Goal: Share content: Share content

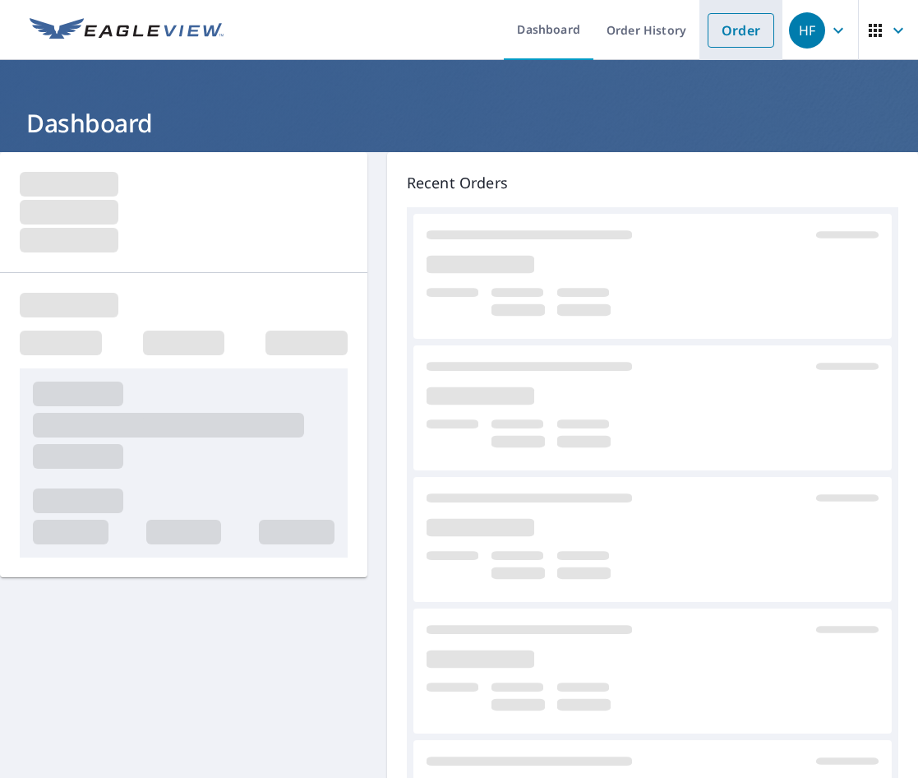
click at [733, 30] on link "Order" at bounding box center [741, 30] width 67 height 35
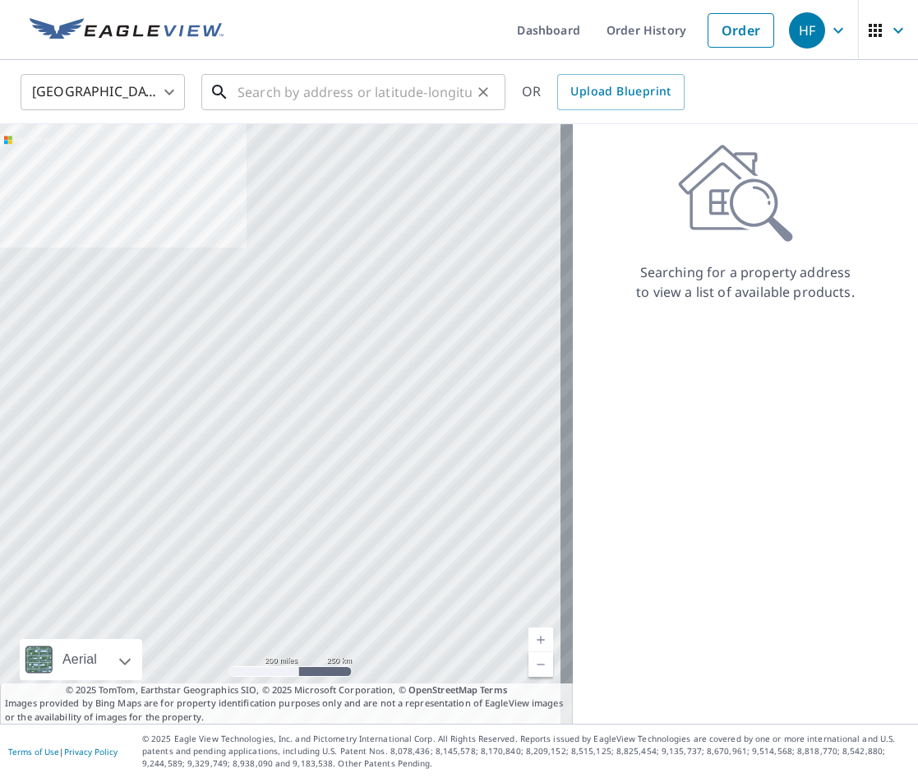
click at [267, 100] on input "text" at bounding box center [355, 92] width 234 height 46
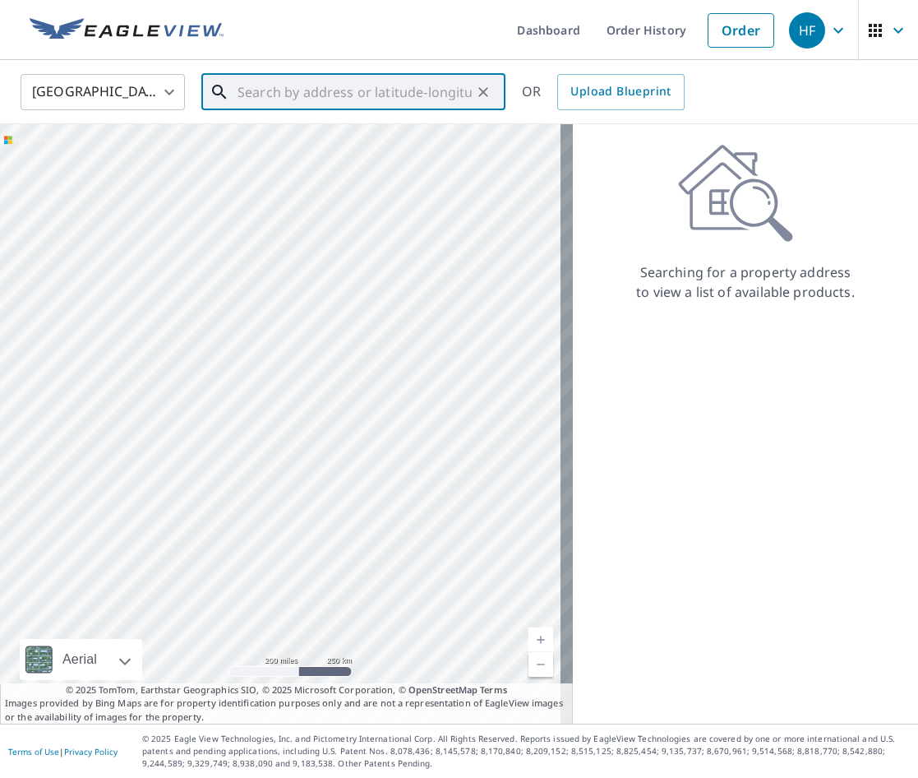
paste input "2402 SABRA CT KISSIMMEE, FL 34744"
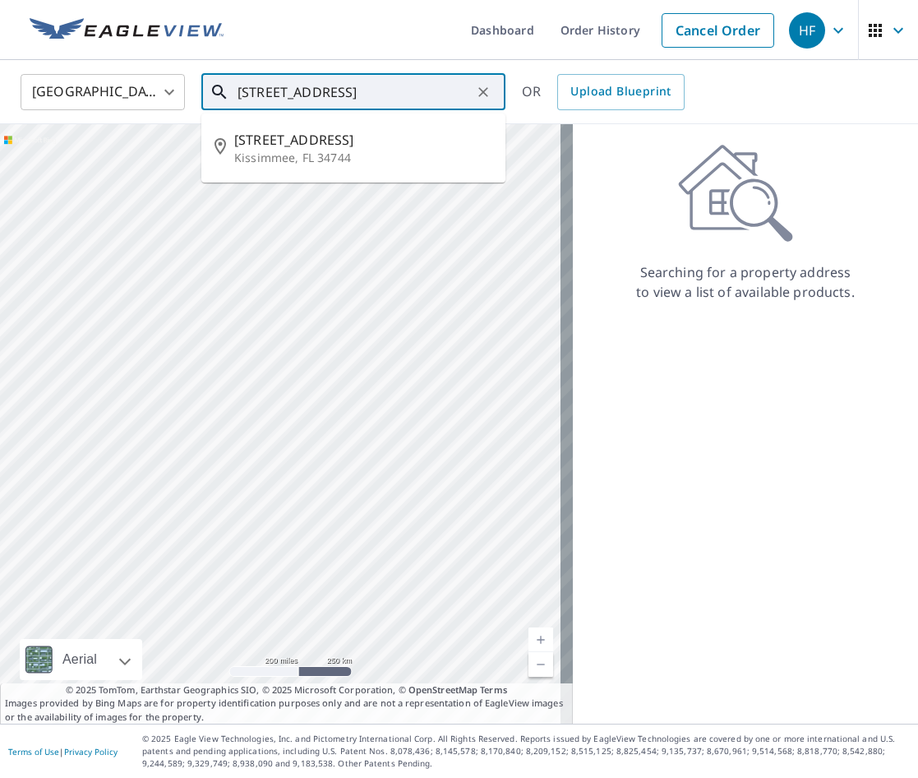
type input "2402 SABRA CT KISSIMMEE, FL 34744"
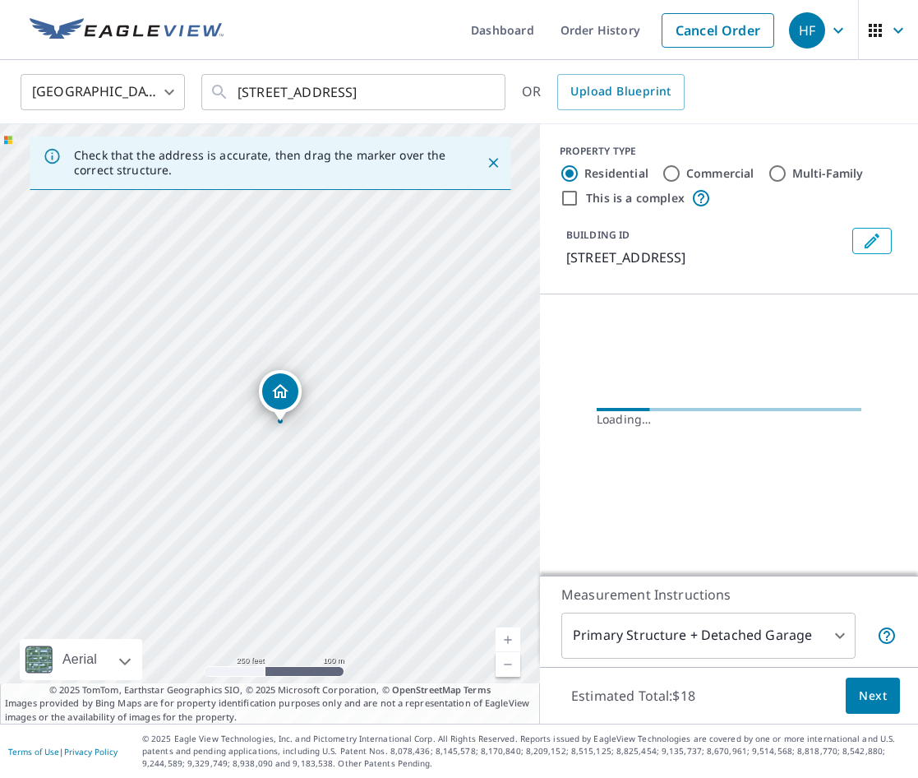
scroll to position [0, 0]
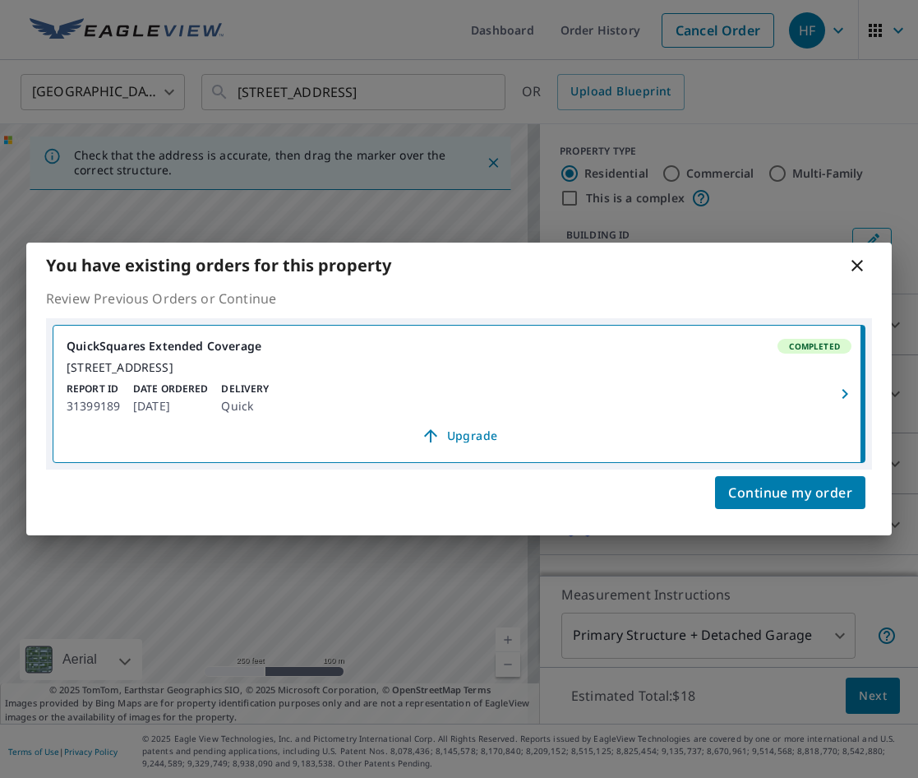
click at [853, 392] on icon "button" at bounding box center [845, 394] width 20 height 20
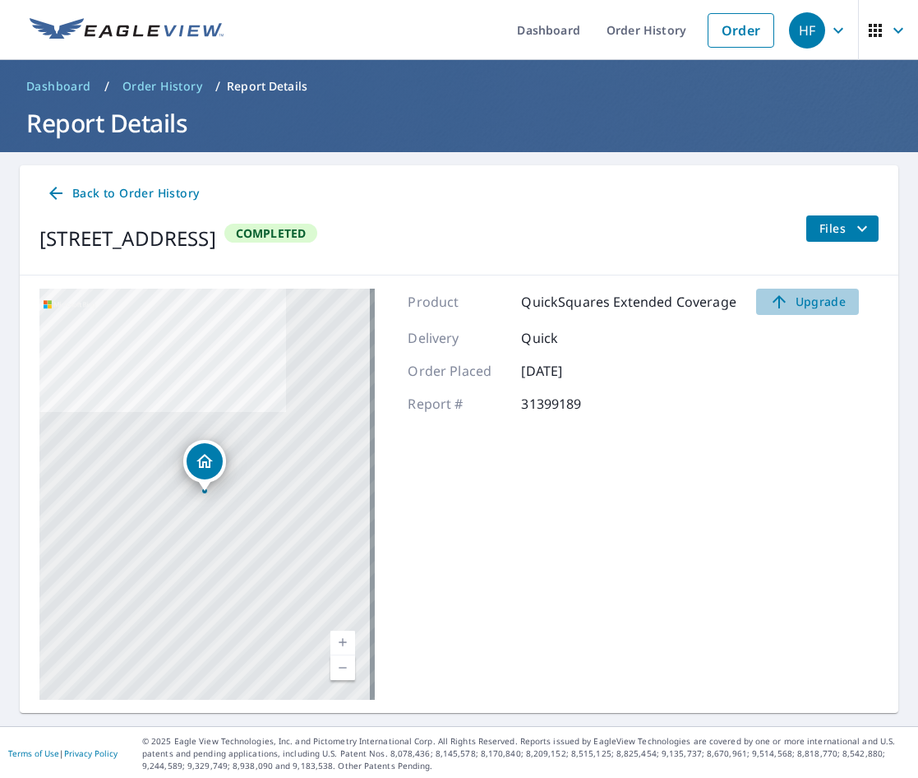
click at [820, 307] on span "Upgrade" at bounding box center [807, 302] width 83 height 20
click at [839, 227] on span "Files" at bounding box center [845, 229] width 53 height 20
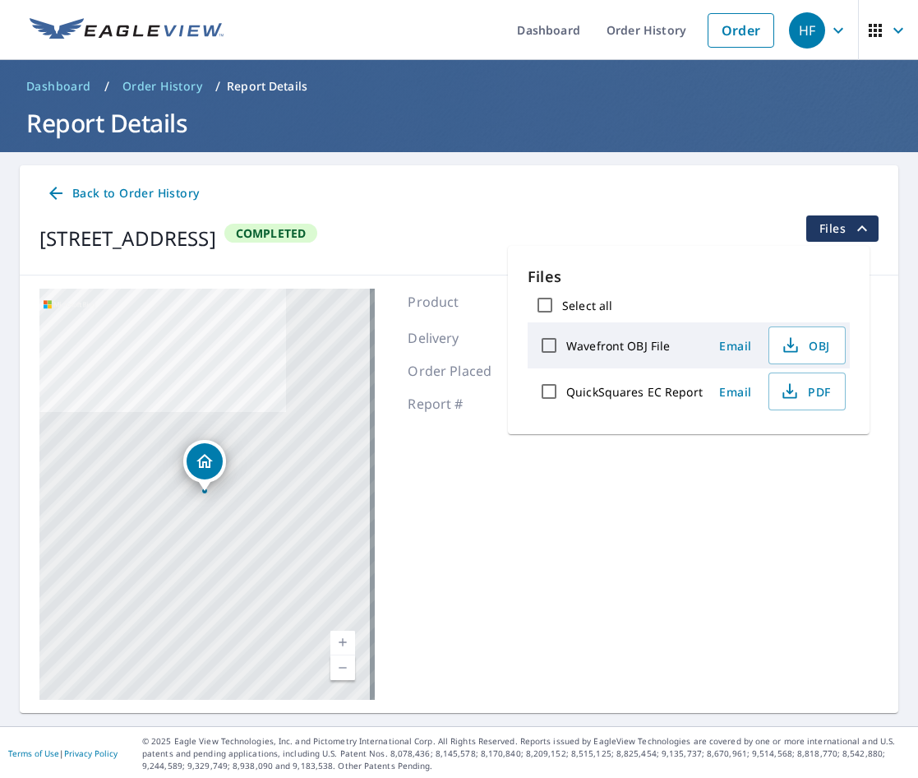
click at [545, 309] on input "Select all" at bounding box center [545, 305] width 35 height 35
checkbox input "true"
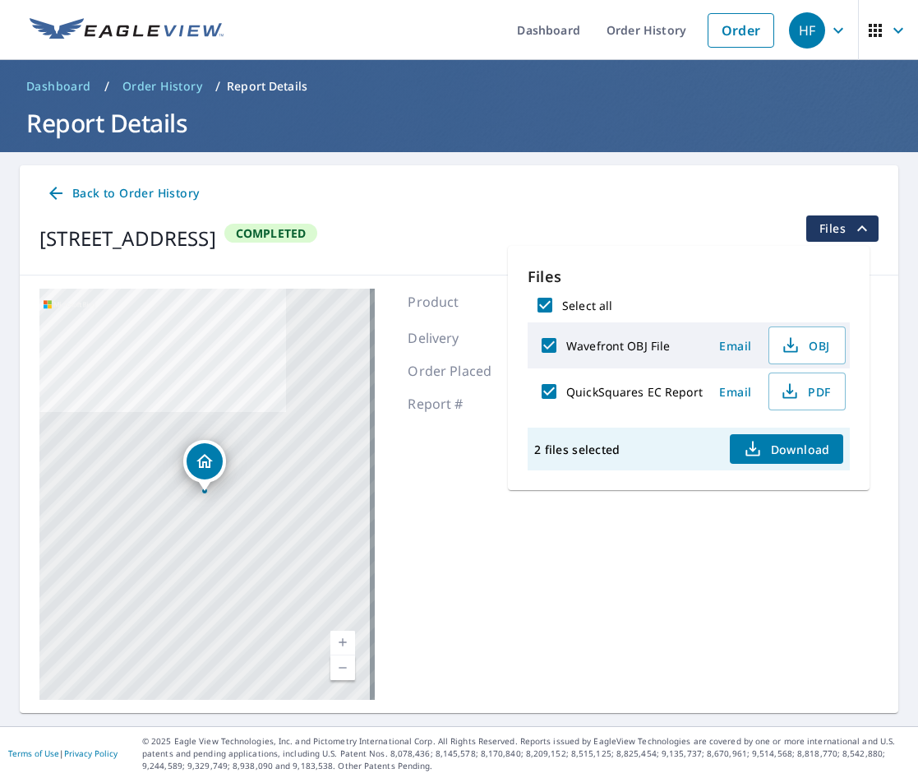
drag, startPoint x: 738, startPoint y: 384, endPoint x: 728, endPoint y: 384, distance: 9.9
click at [728, 384] on span "Email" at bounding box center [735, 392] width 39 height 16
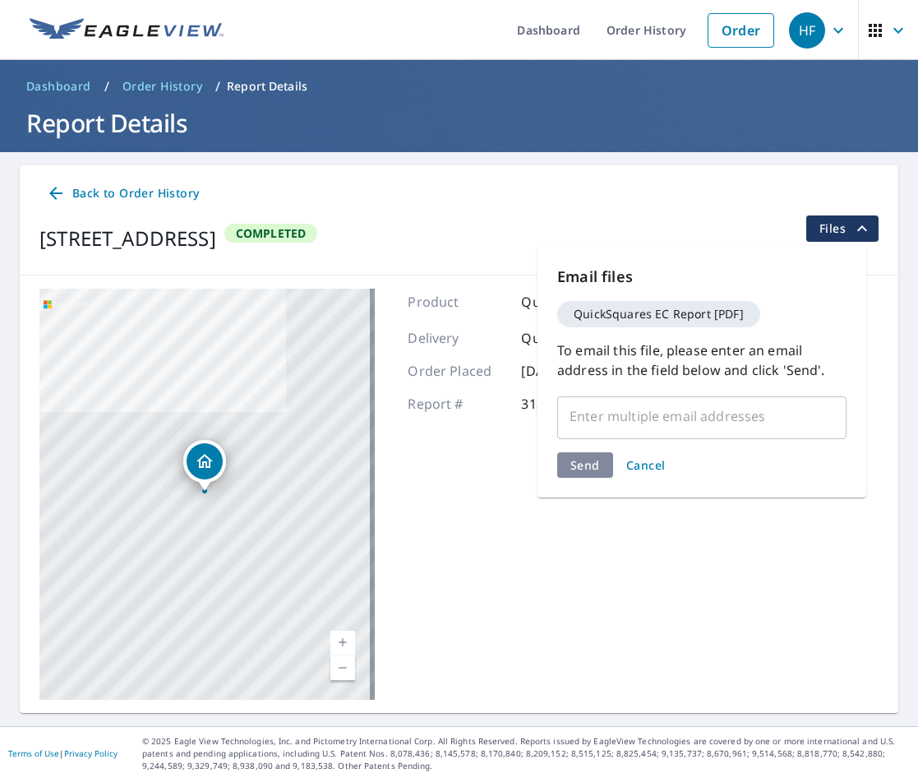
click at [638, 413] on input "text" at bounding box center [690, 415] width 250 height 31
click at [692, 424] on input "text" at bounding box center [690, 415] width 250 height 31
paste input "jbinet@fhiaremodeling.com FHIA-Orlando"
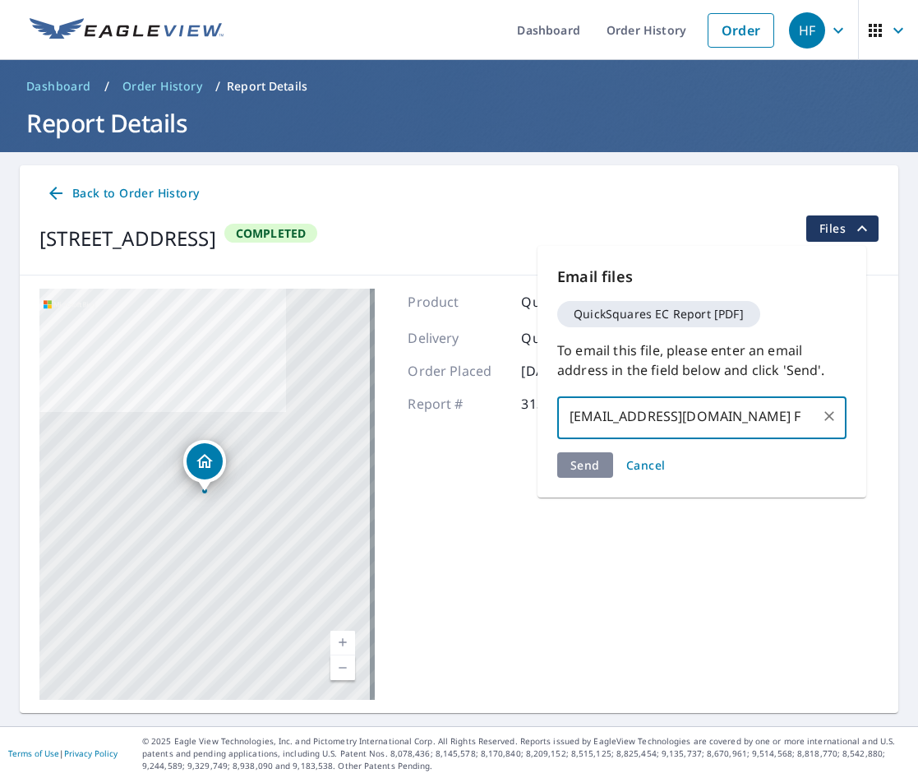
type input "jbinet@fhiaremodeling.com"
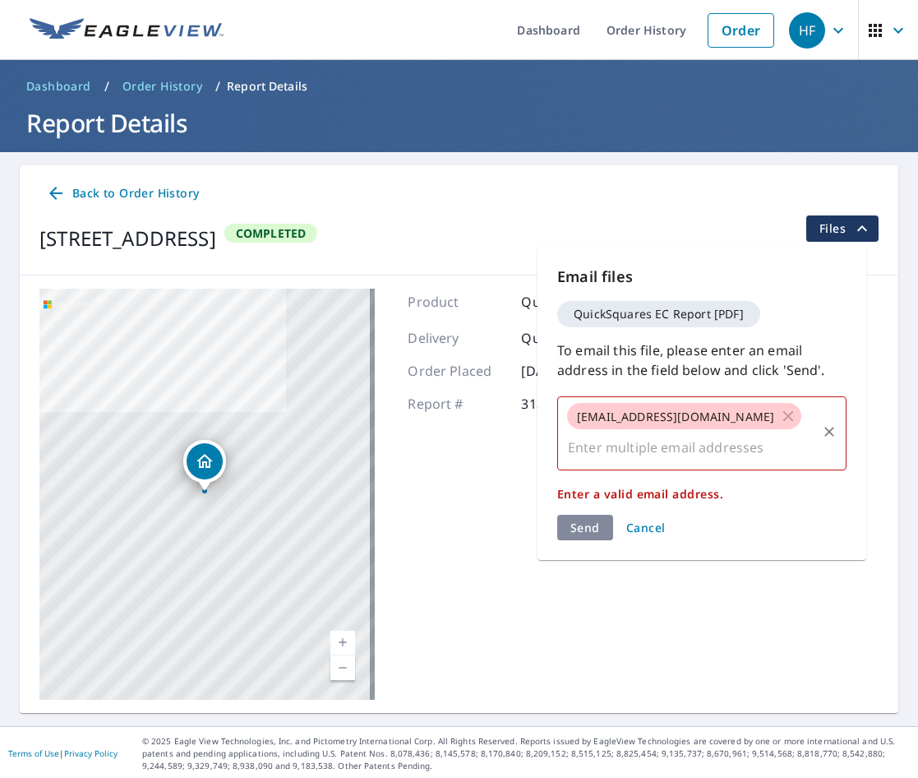
click at [724, 413] on span "jbinet@fhiaremodeling.com" at bounding box center [675, 417] width 217 height 16
click at [621, 413] on span "jbinet@fhiaremodeling.com" at bounding box center [675, 417] width 217 height 16
click at [779, 418] on icon at bounding box center [788, 416] width 18 height 18
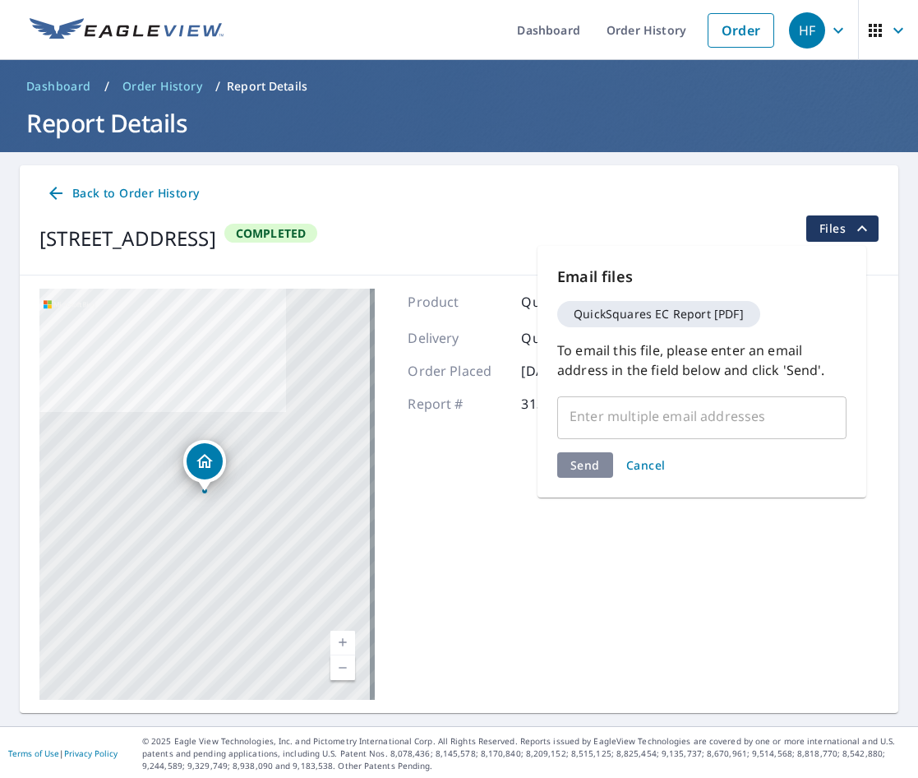
click at [684, 422] on input "text" at bounding box center [690, 415] width 250 height 31
paste input "jbinet@fhiaremodeling.com"
type input "jbinet@fhiaremodeling.com"
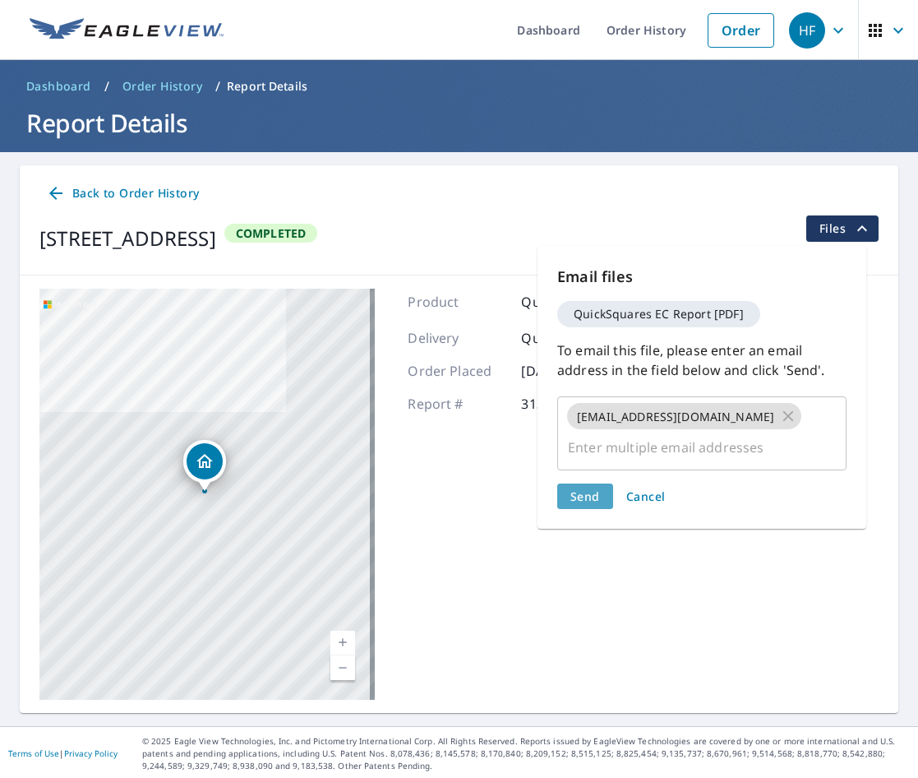
click at [599, 483] on button "Send" at bounding box center [585, 495] width 56 height 25
